Goal: Find specific page/section: Find specific page/section

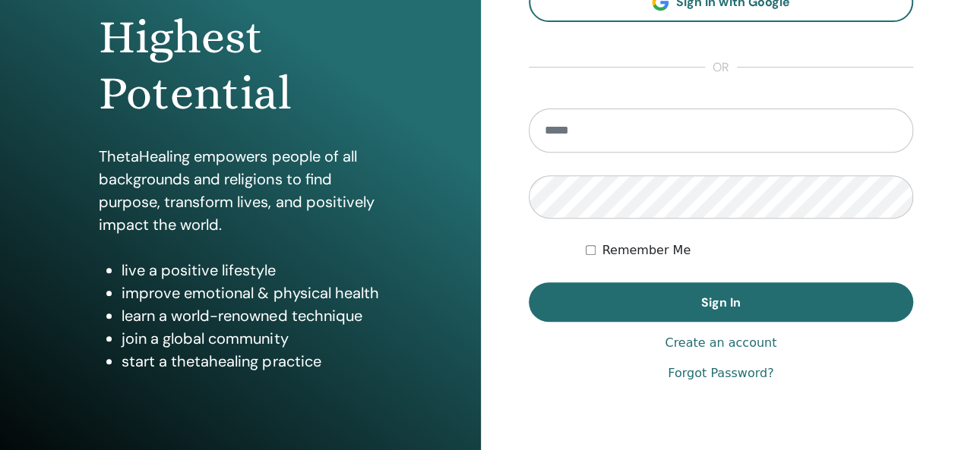
scroll to position [215, 0]
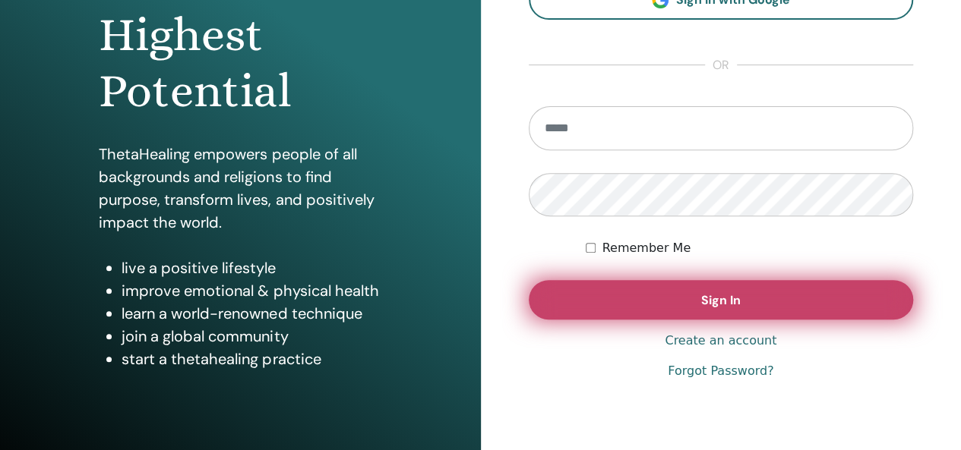
type input "**********"
click at [714, 309] on button "Sign In" at bounding box center [721, 300] width 385 height 40
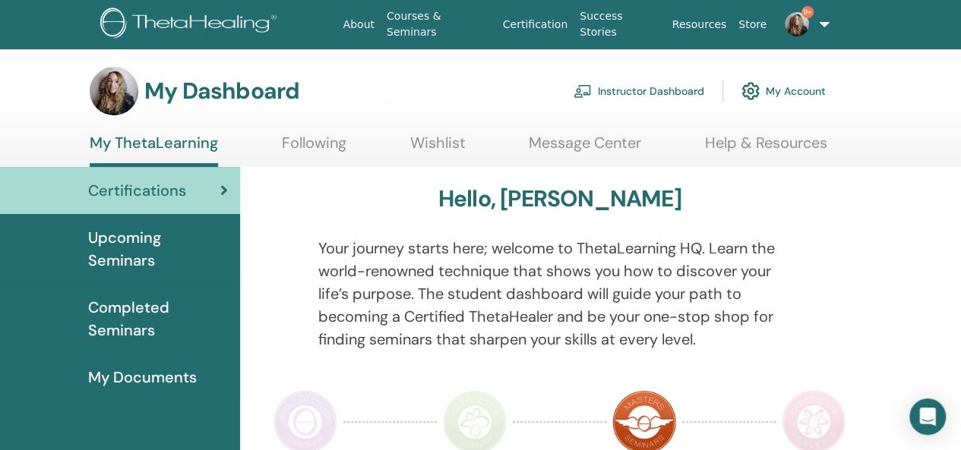
click at [651, 87] on link "Instructor Dashboard" at bounding box center [639, 90] width 131 height 33
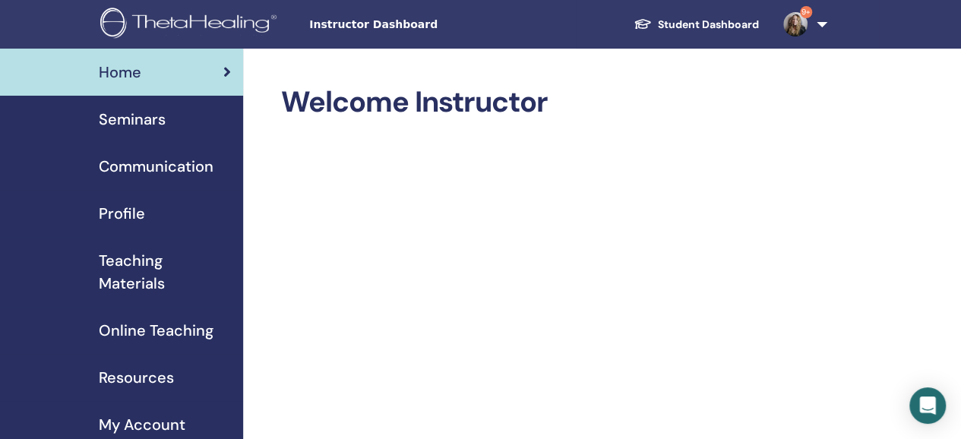
click at [141, 115] on span "Seminars" at bounding box center [132, 119] width 67 height 23
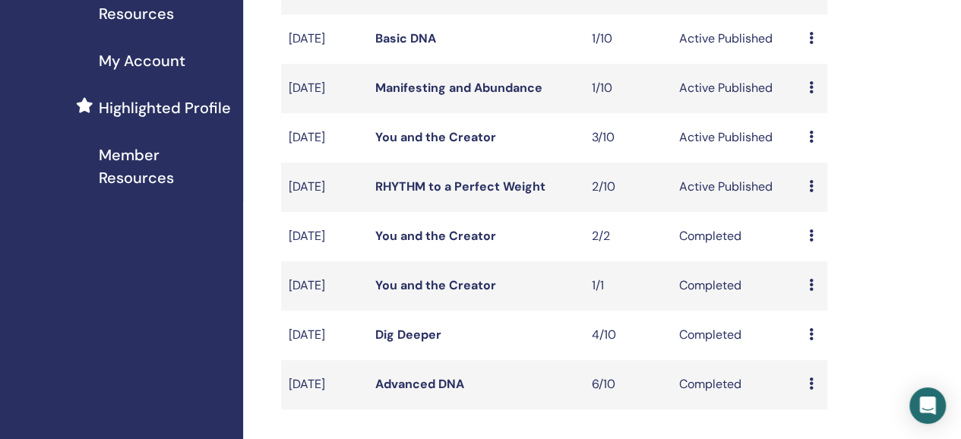
scroll to position [383, 0]
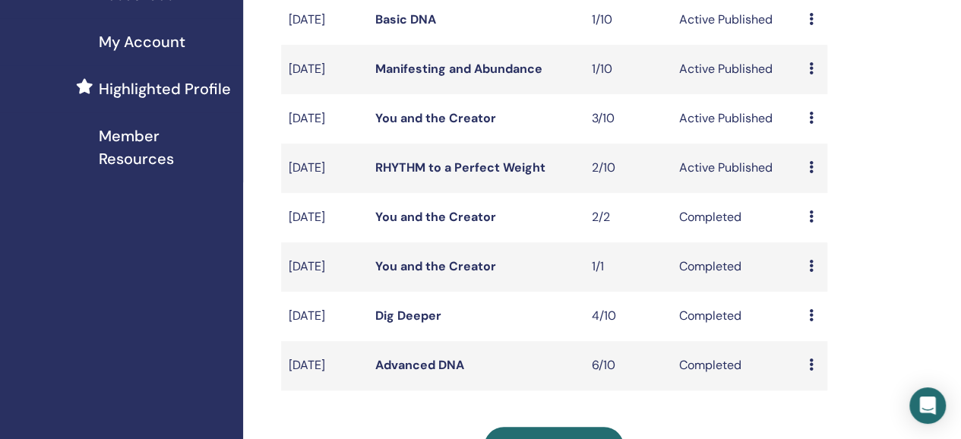
click at [424, 126] on link "You and the Creator" at bounding box center [435, 118] width 121 height 16
